Goal: Task Accomplishment & Management: Manage account settings

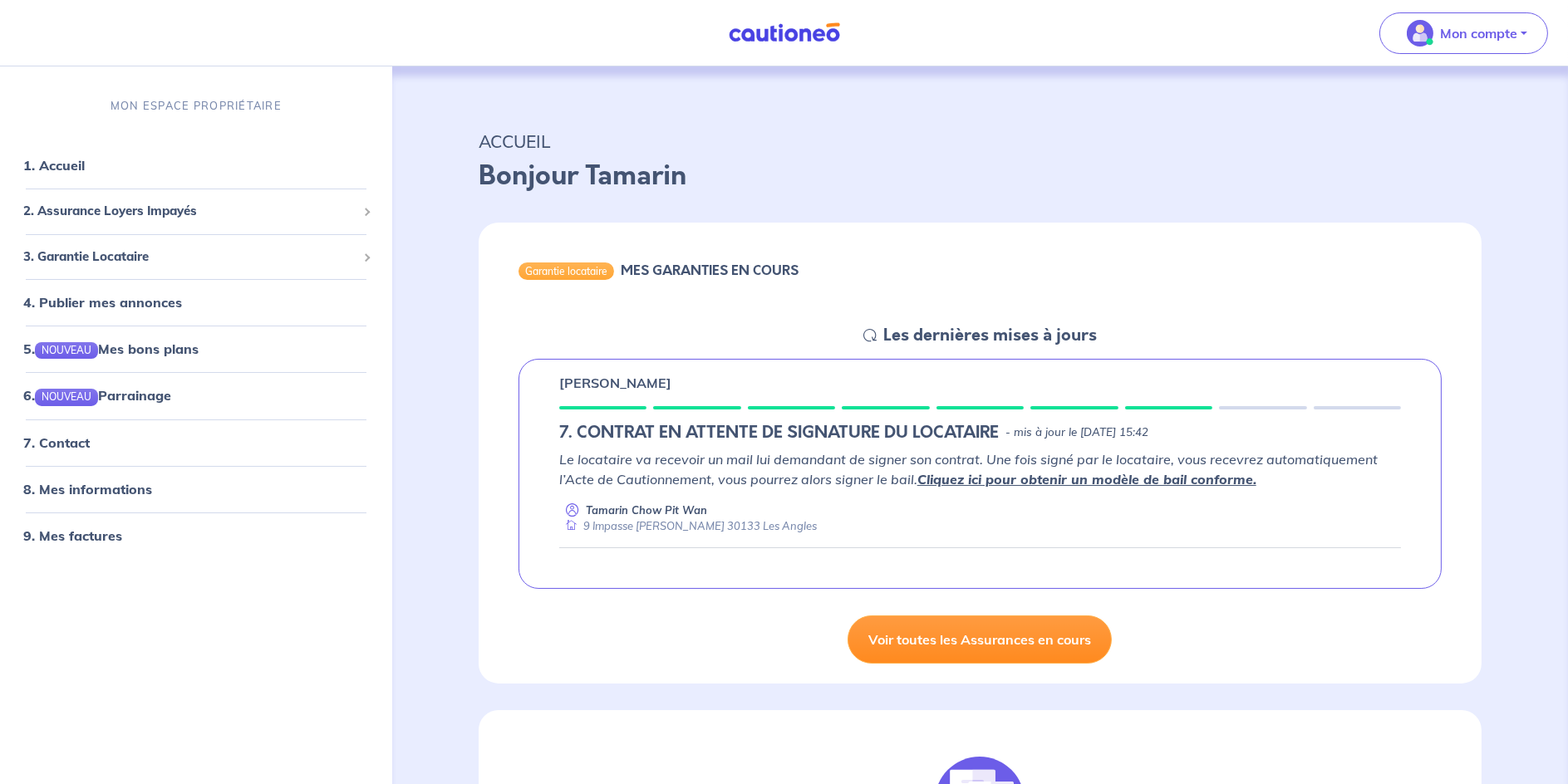
click at [996, 636] on link "Voir toutes les Assurances en cours" at bounding box center [979, 639] width 264 height 48
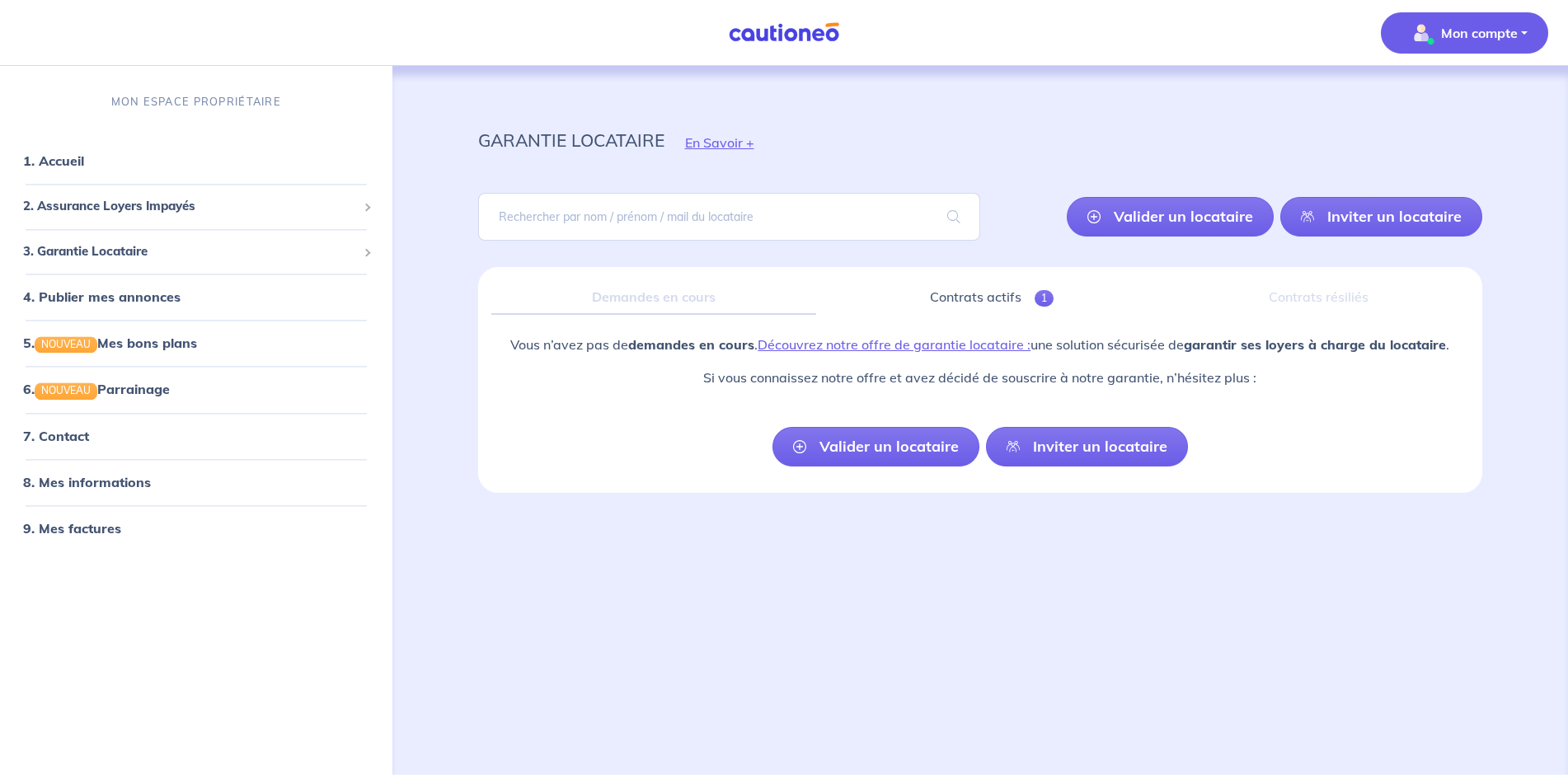
click at [1466, 20] on span "Mon compte" at bounding box center [1460, 33] width 116 height 26
click at [1125, 143] on div "garantie locataire En Savoir +" at bounding box center [981, 143] width 1084 height 74
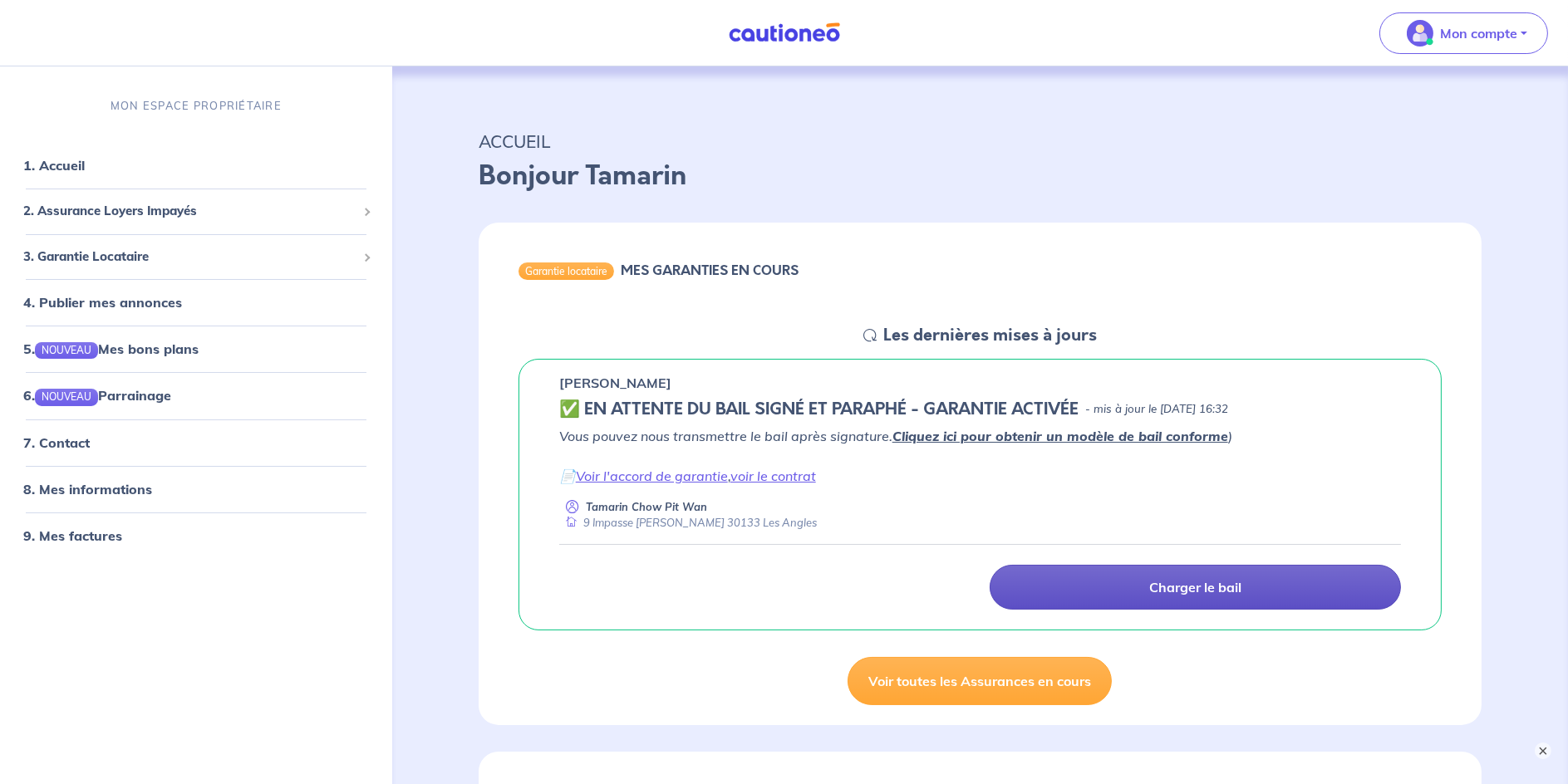
click at [1172, 580] on p "Charger le bail" at bounding box center [1195, 587] width 92 height 17
click at [1189, 579] on p "Charger le bail" at bounding box center [1195, 587] width 92 height 17
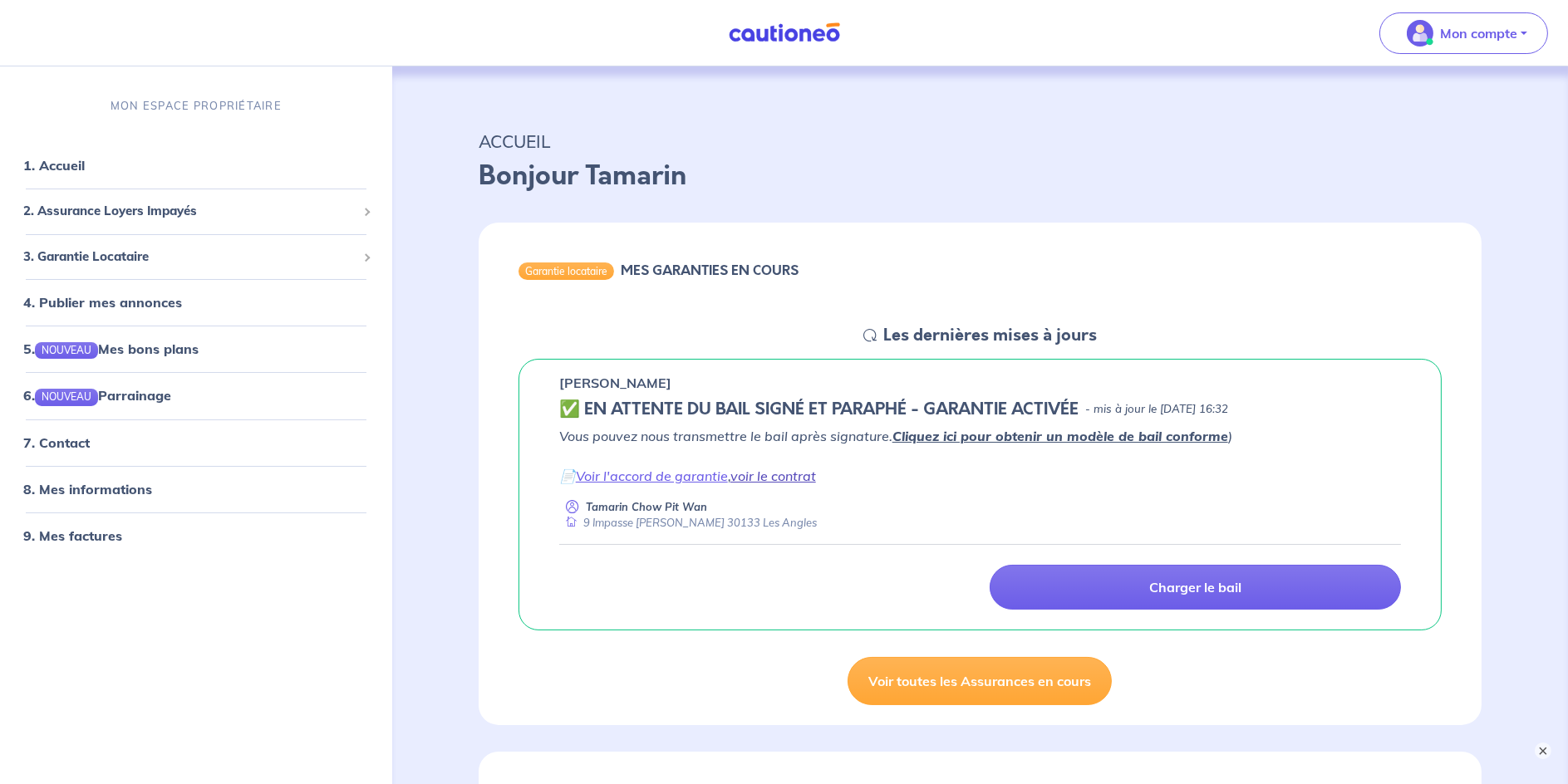
click at [743, 474] on link "voir le contrat" at bounding box center [773, 475] width 86 height 17
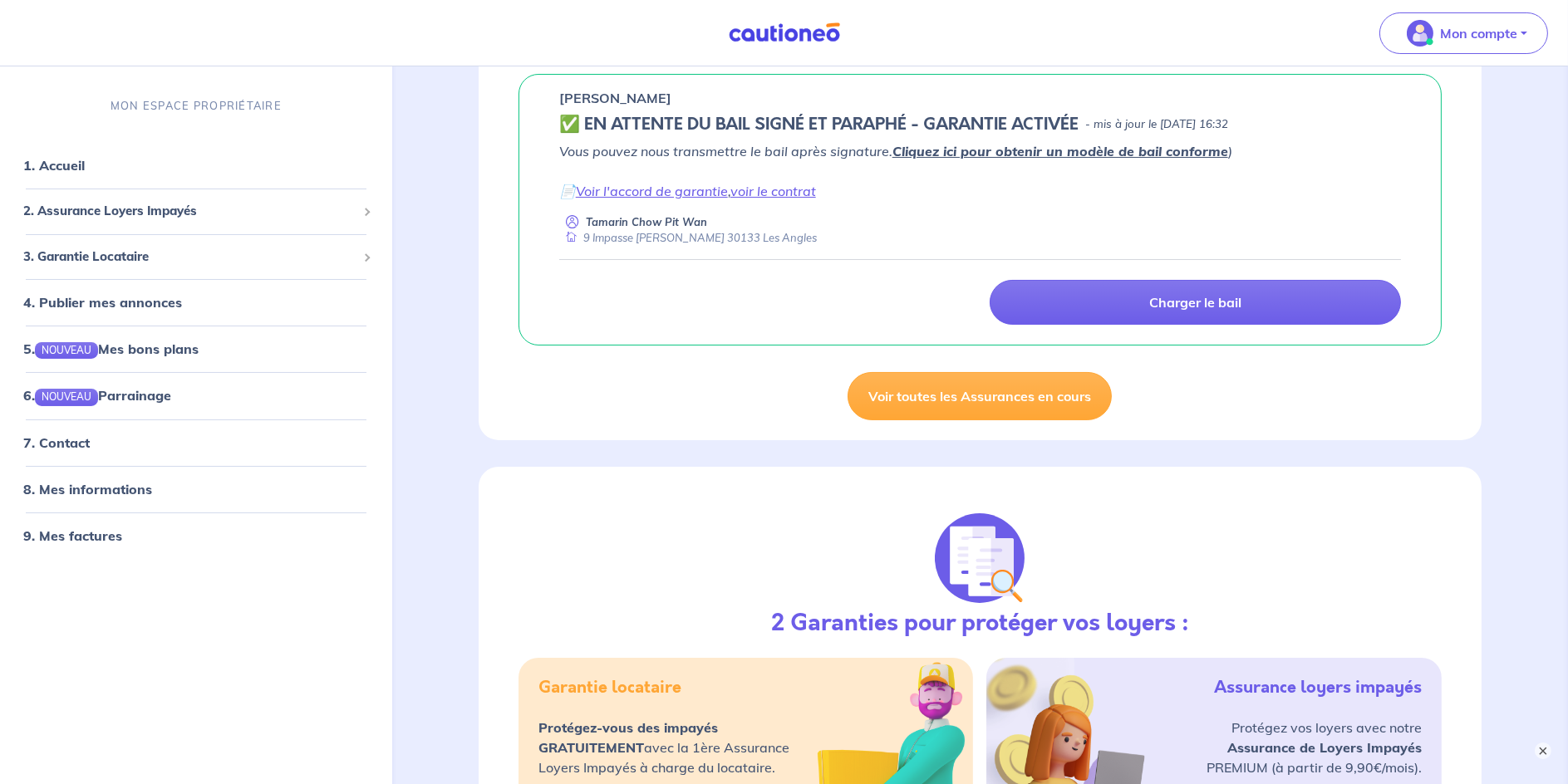
scroll to position [27, 0]
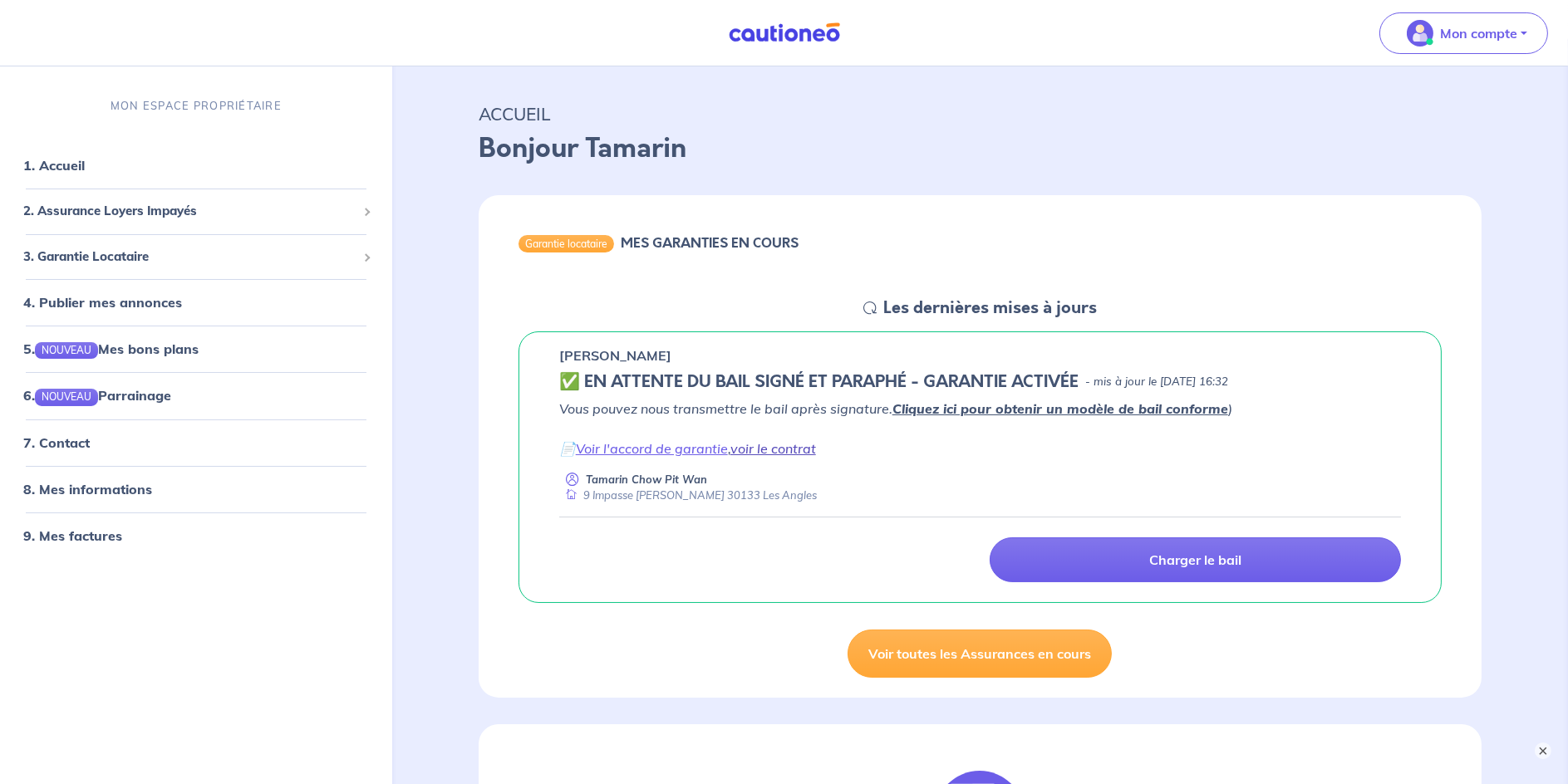
click at [794, 448] on link "voir le contrat" at bounding box center [773, 448] width 86 height 17
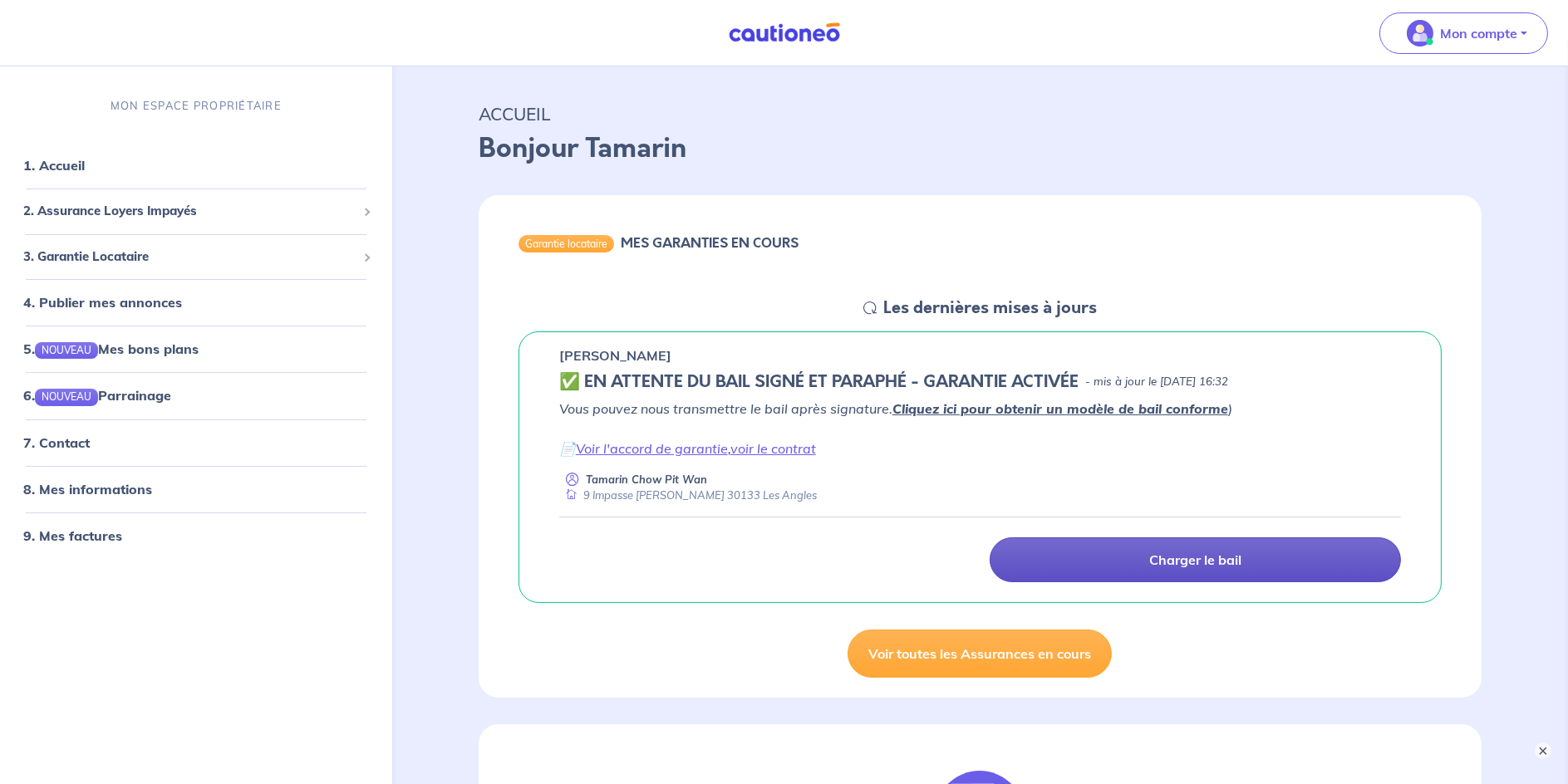
click at [1221, 559] on p "Charger le bail" at bounding box center [1195, 559] width 92 height 17
